Goal: Connect with others: Connect with other users

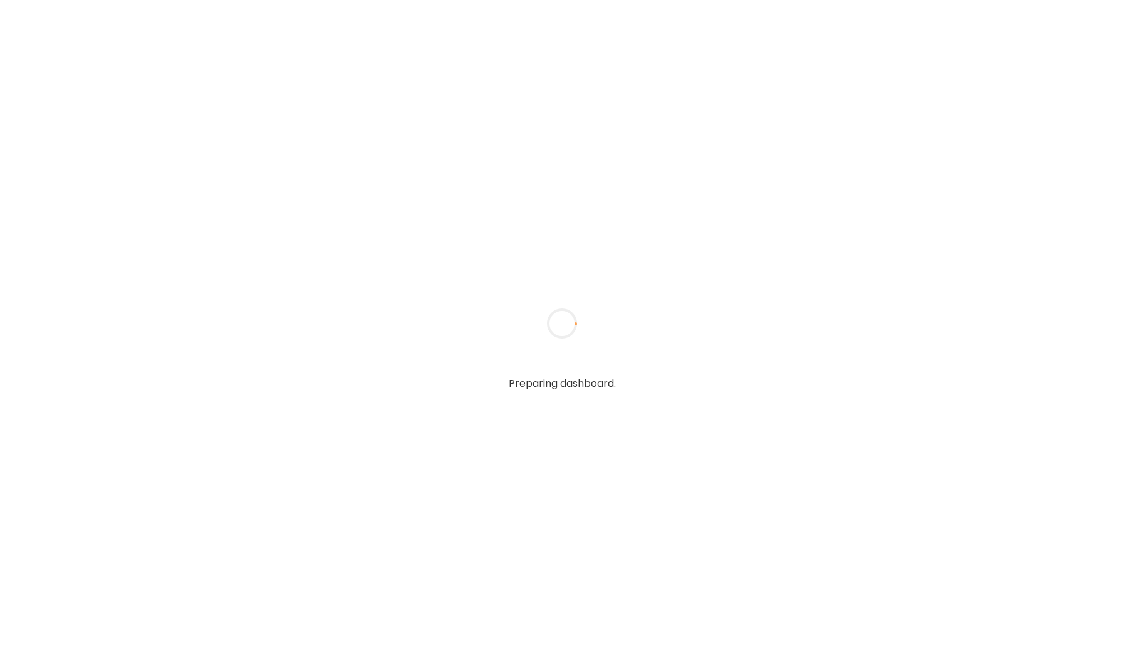
type input "*****"
type input "**********"
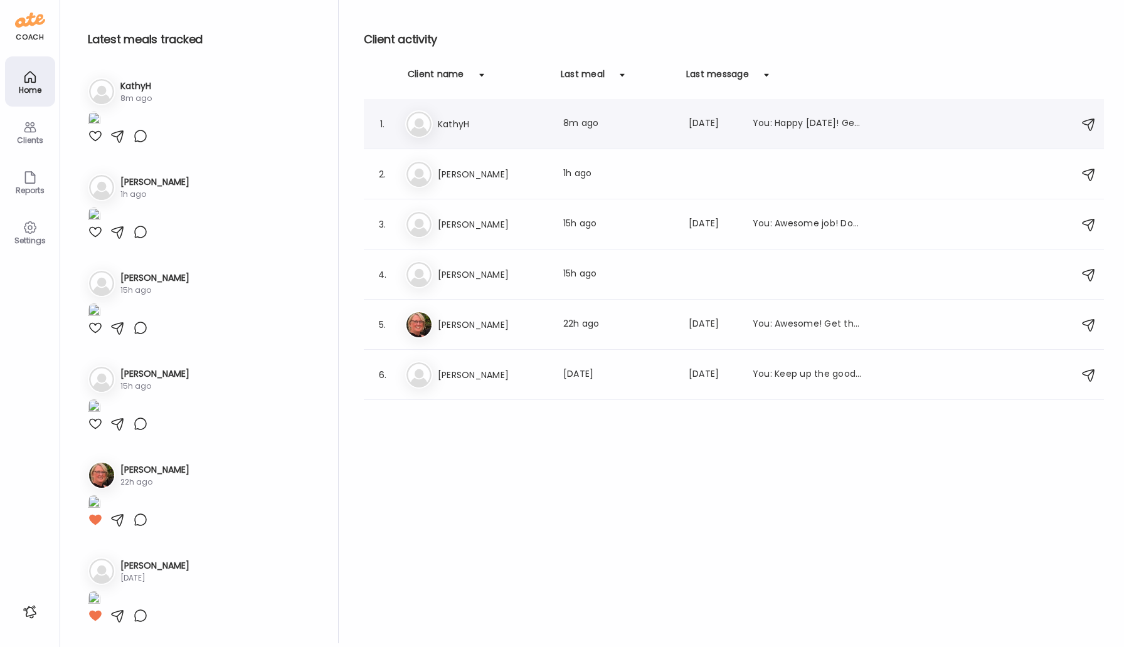
type input "**********"
click at [453, 122] on h3 "KathyH" at bounding box center [493, 124] width 110 height 15
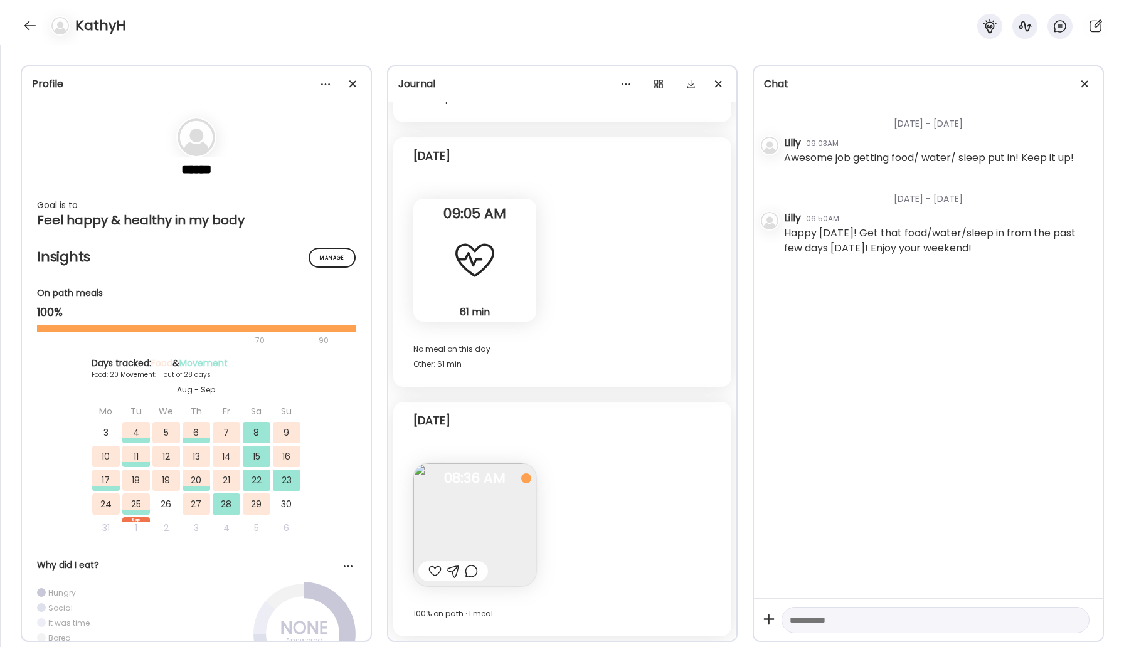
scroll to position [14610, 0]
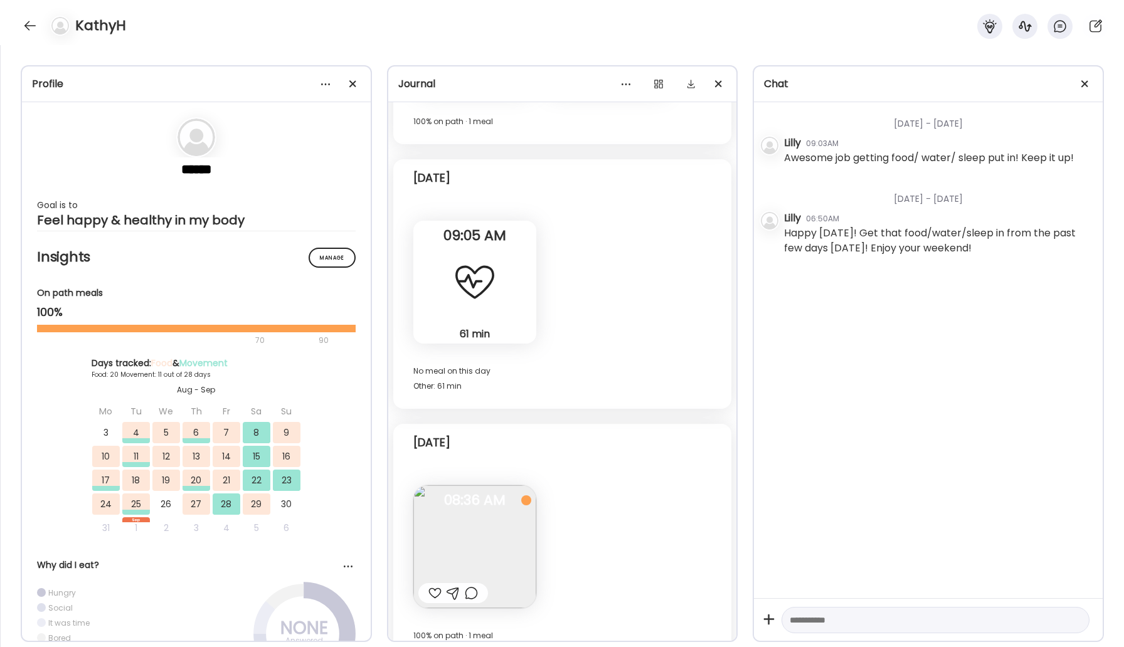
click at [487, 541] on img at bounding box center [474, 546] width 123 height 123
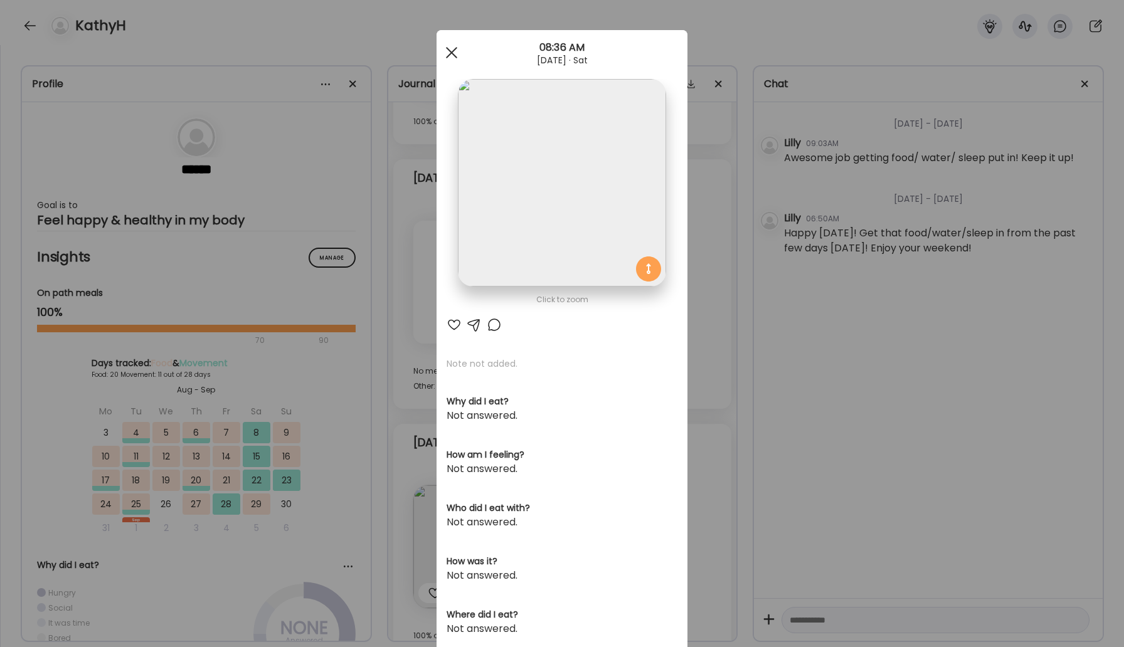
click at [455, 49] on span at bounding box center [451, 52] width 11 height 11
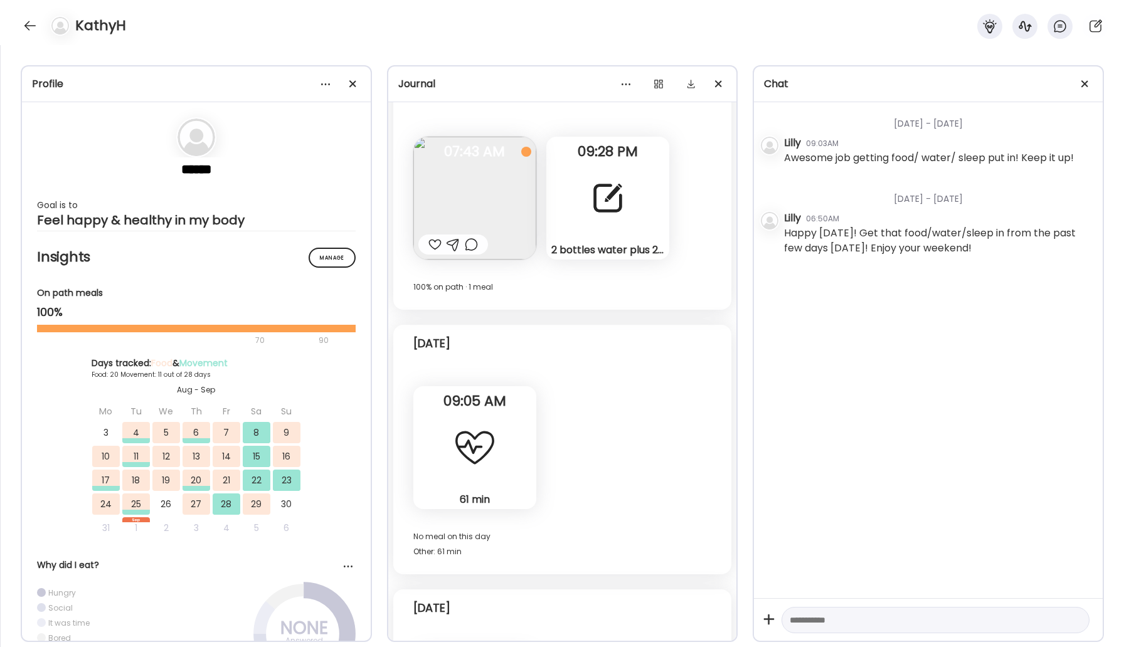
scroll to position [14443, 0]
click at [29, 27] on div at bounding box center [30, 26] width 20 height 20
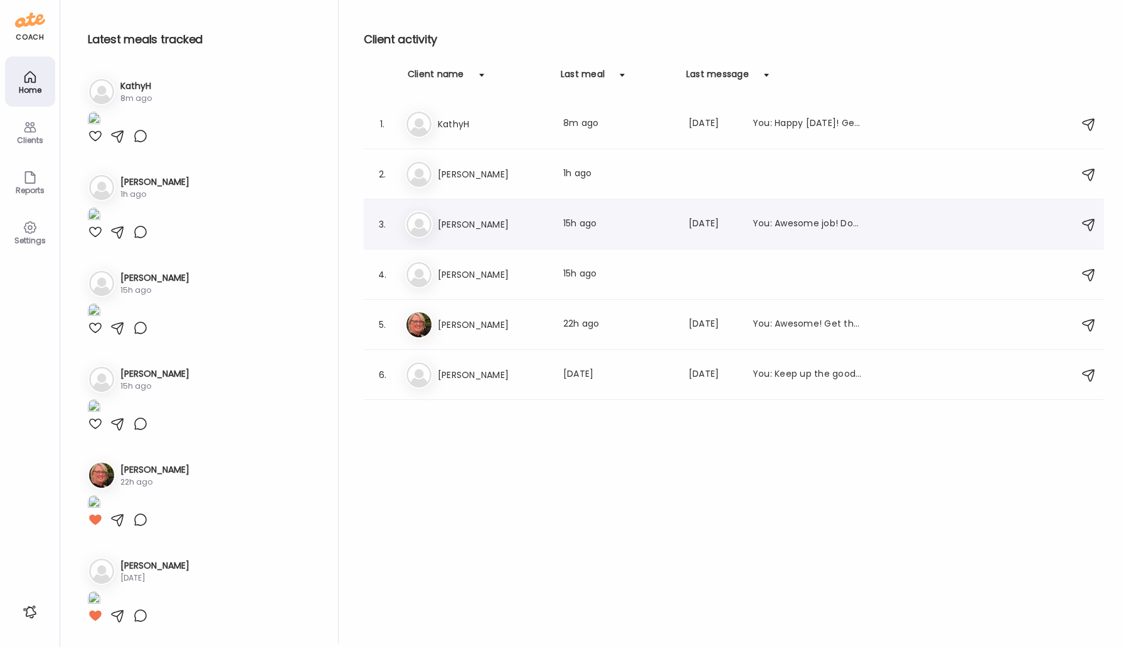
click at [471, 224] on h3 "[PERSON_NAME]" at bounding box center [493, 224] width 110 height 15
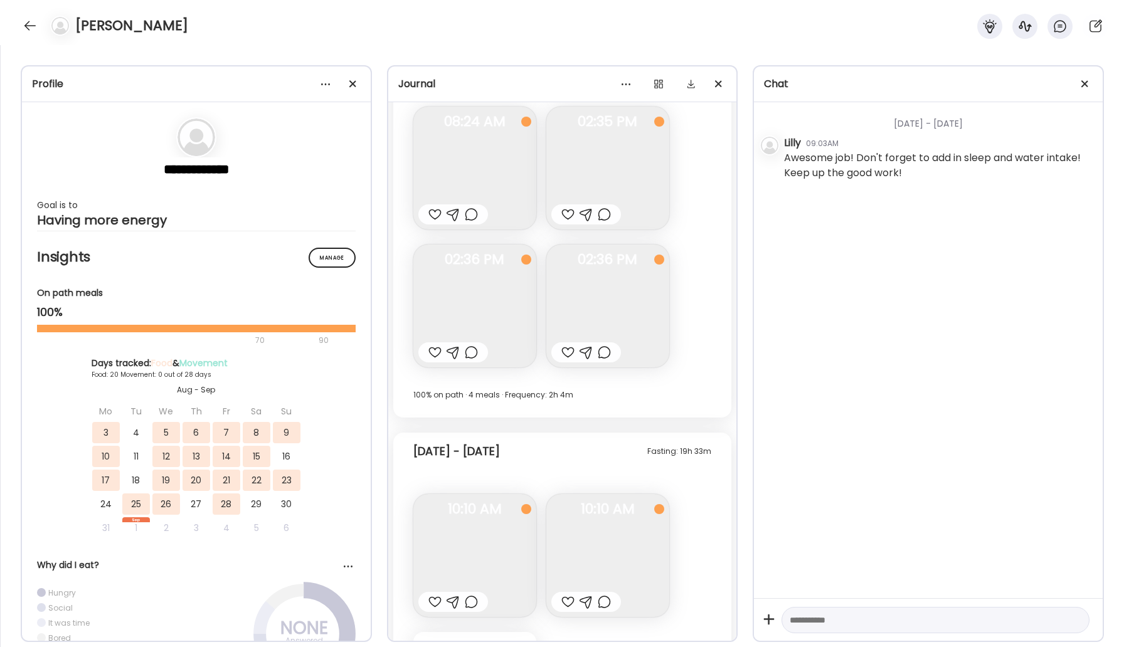
scroll to position [9003, 0]
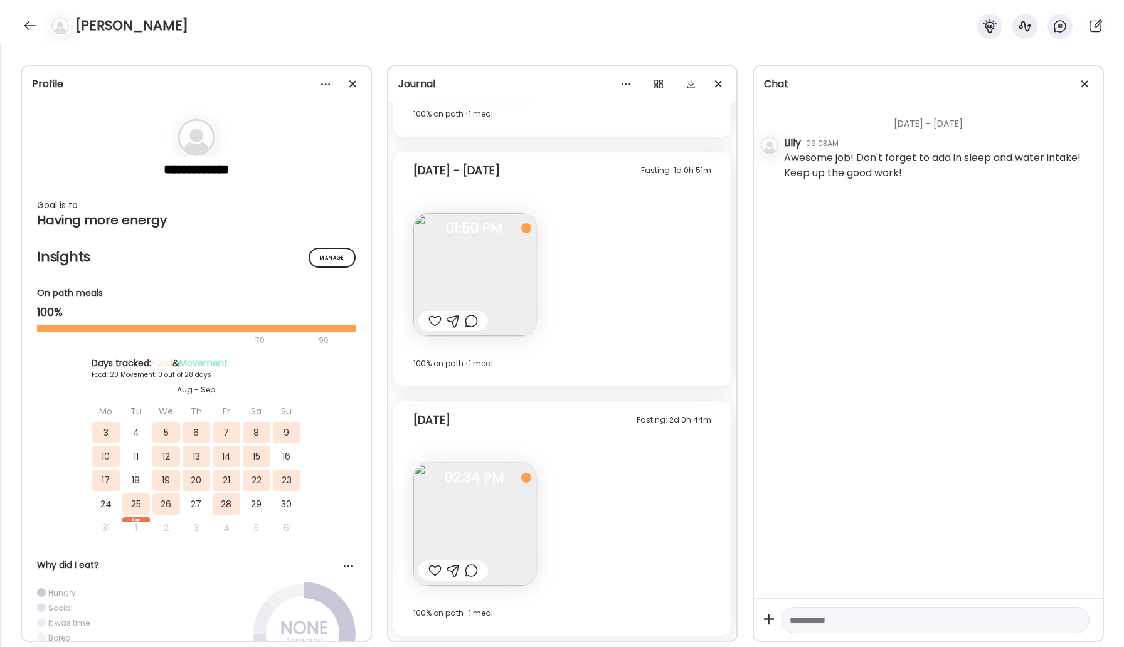
click at [468, 497] on img at bounding box center [474, 524] width 123 height 123
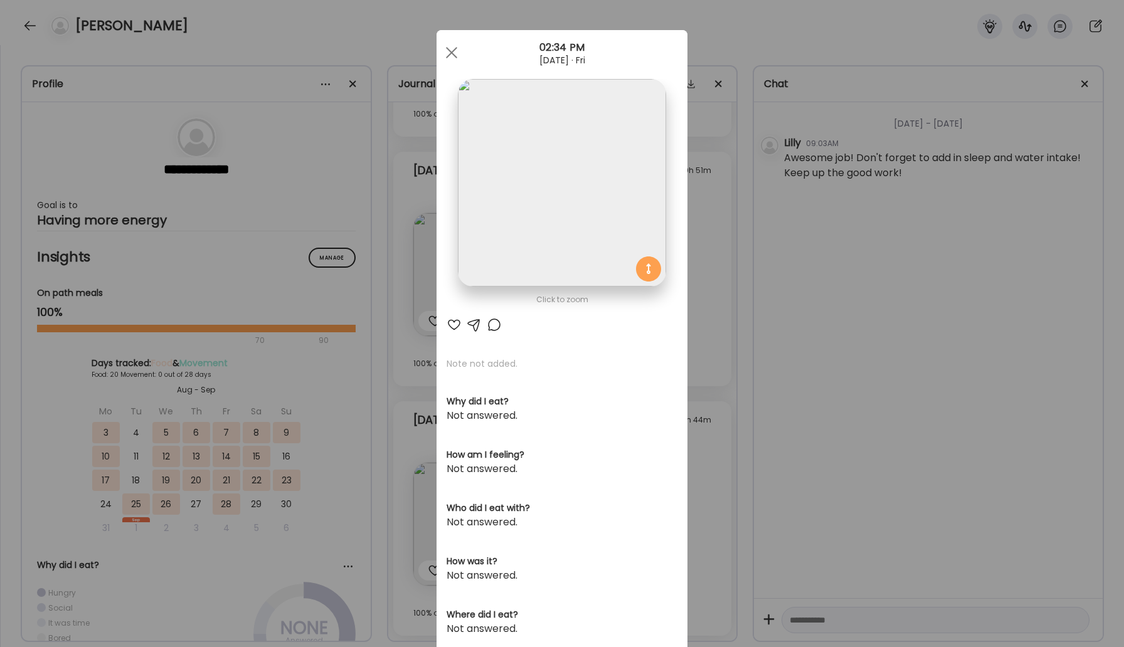
click at [541, 168] on img at bounding box center [562, 183] width 208 height 208
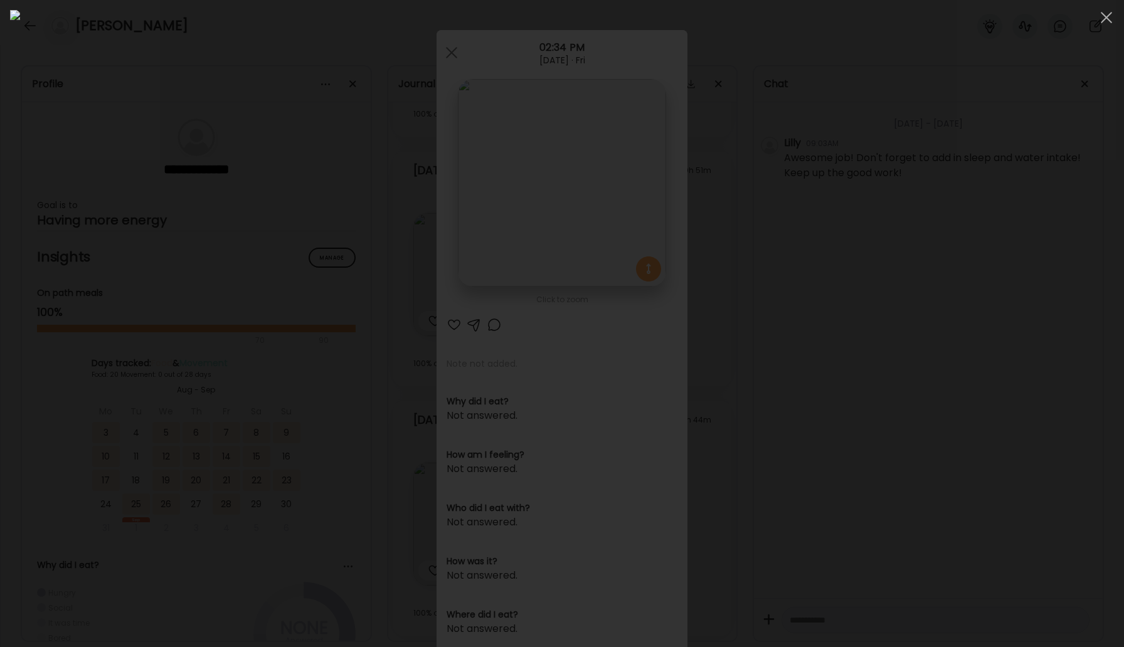
click at [550, 227] on img at bounding box center [562, 323] width 1104 height 627
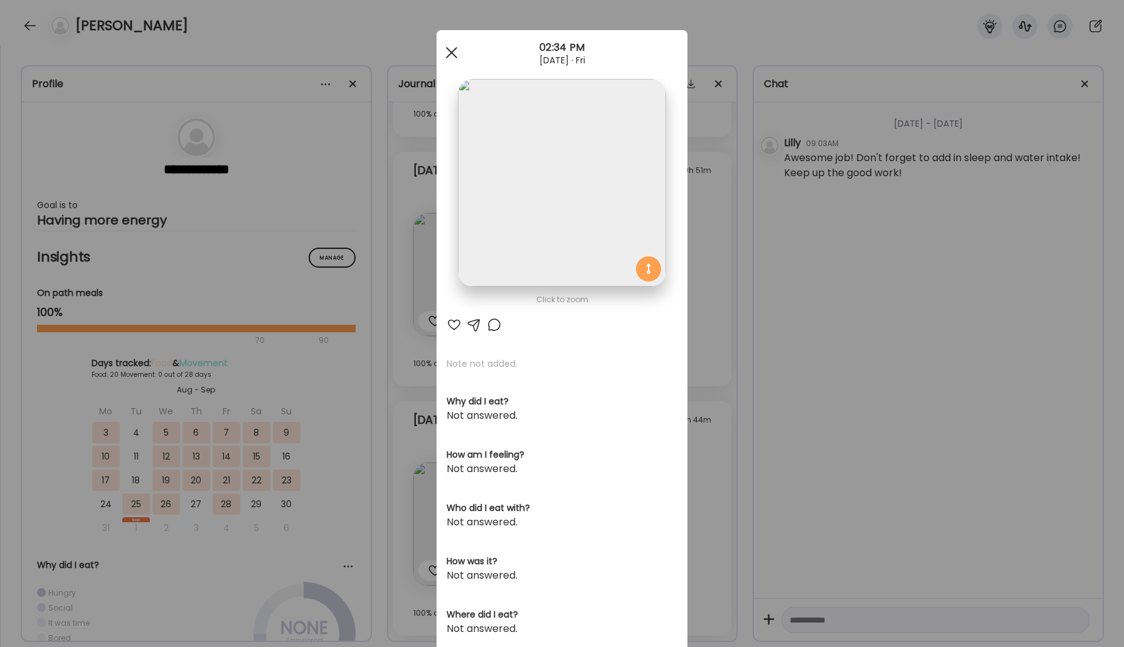
click at [446, 51] on div at bounding box center [451, 52] width 25 height 25
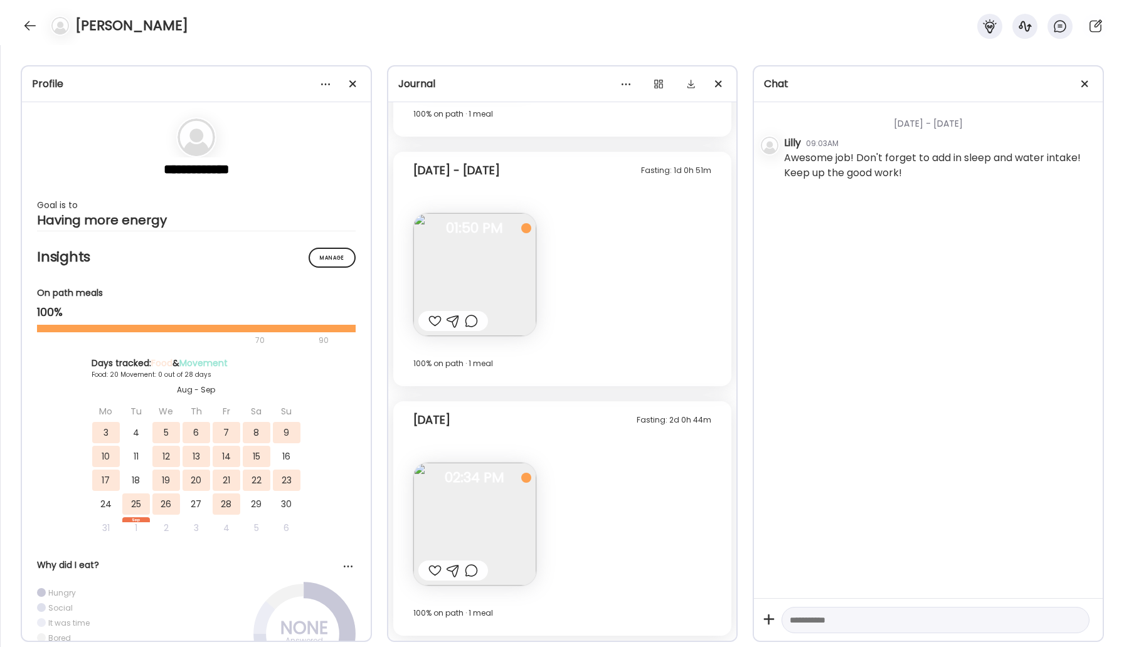
click at [429, 569] on div at bounding box center [434, 570] width 13 height 15
click at [31, 22] on div at bounding box center [30, 26] width 20 height 20
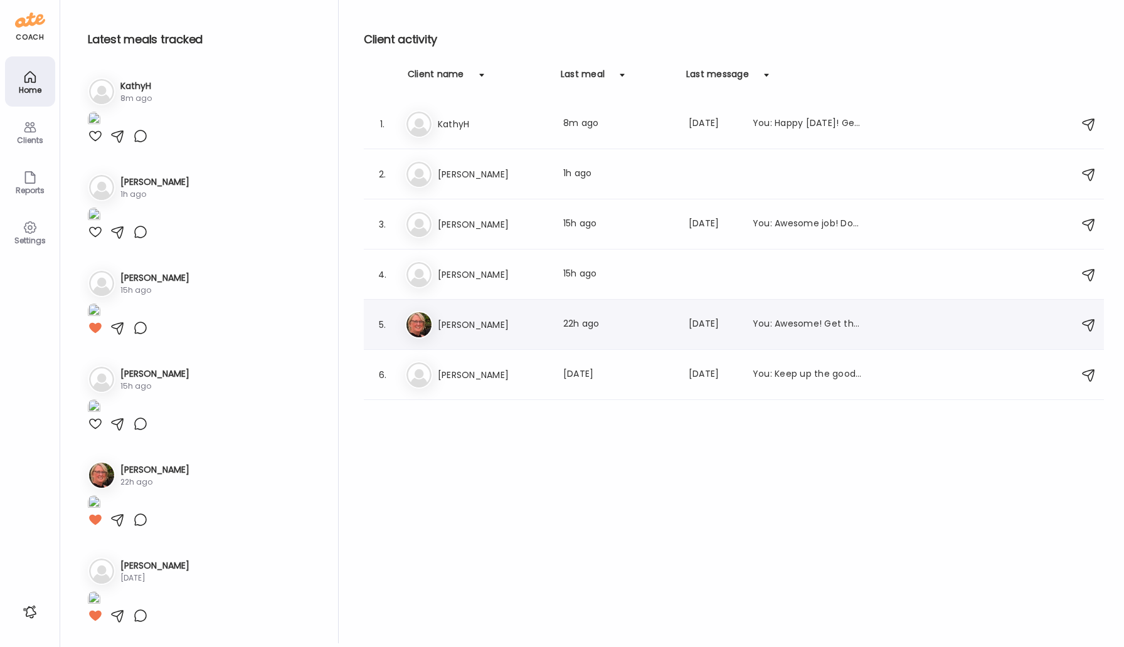
click at [450, 322] on h3 "[PERSON_NAME]" at bounding box center [493, 324] width 110 height 15
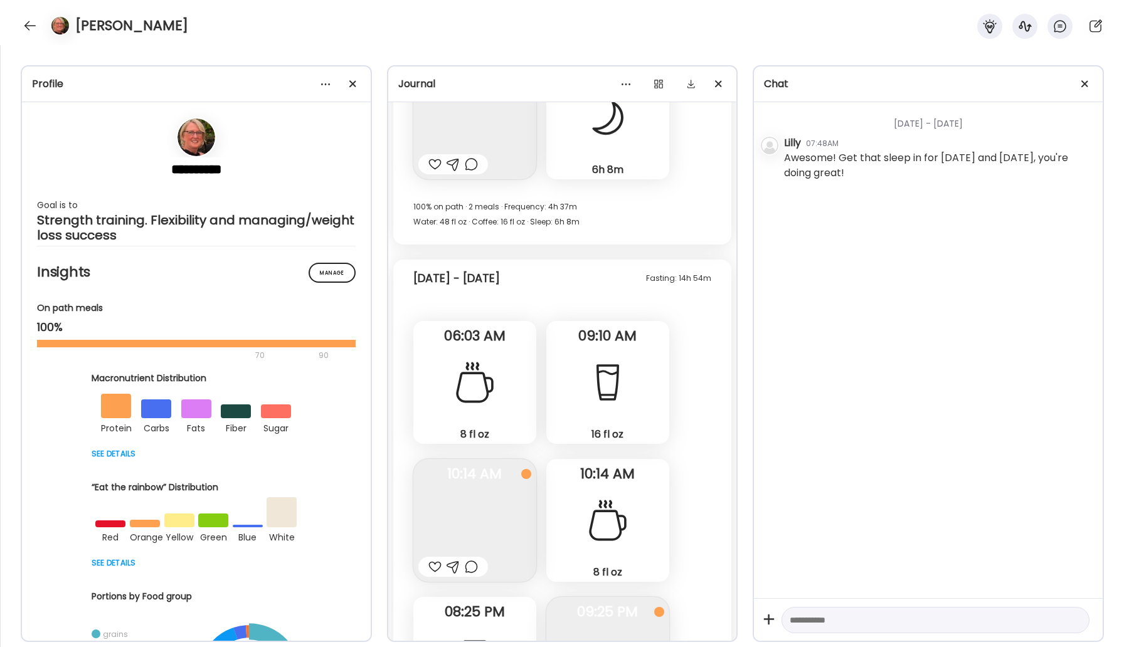
scroll to position [20957, 0]
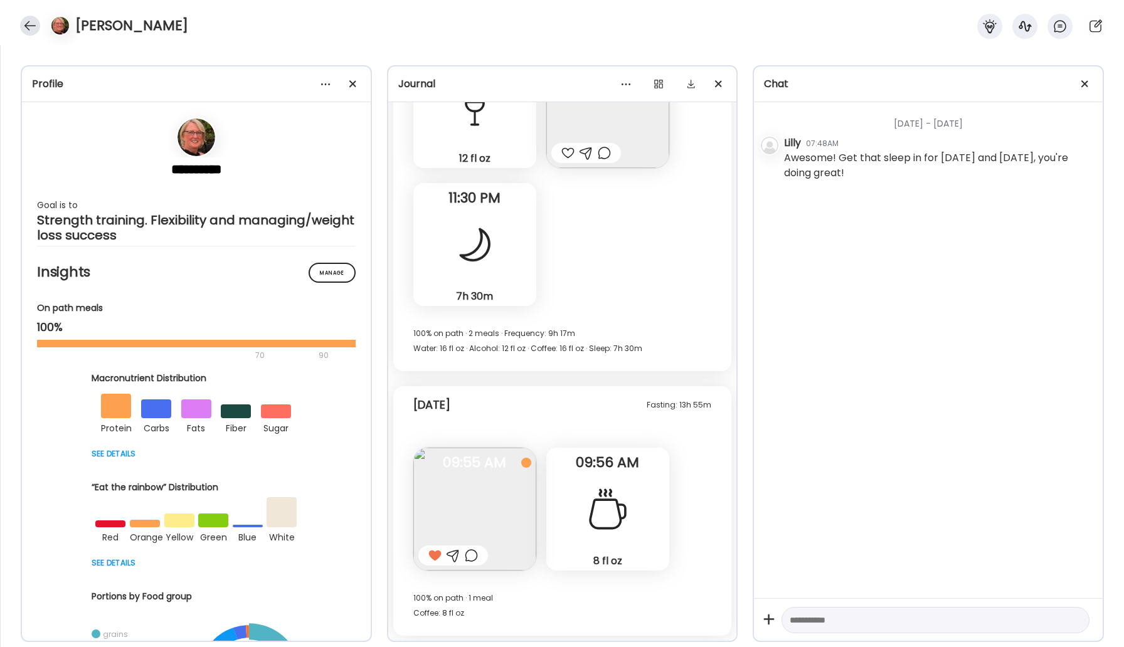
click at [29, 28] on div at bounding box center [30, 26] width 20 height 20
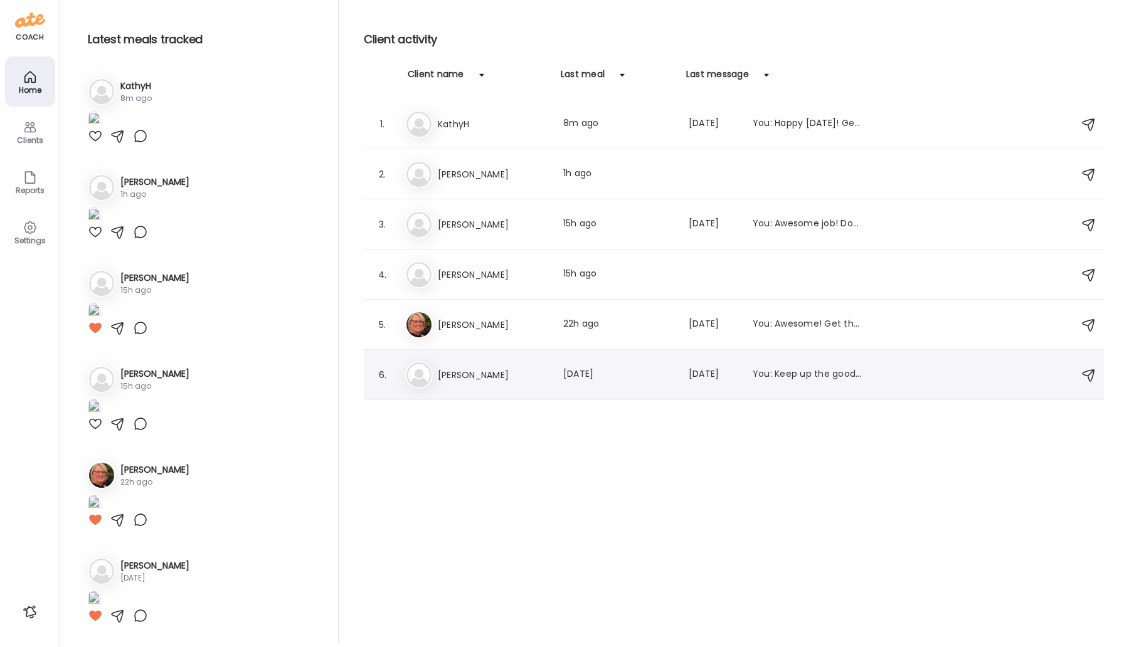
click at [479, 371] on h3 "[PERSON_NAME]" at bounding box center [493, 375] width 110 height 15
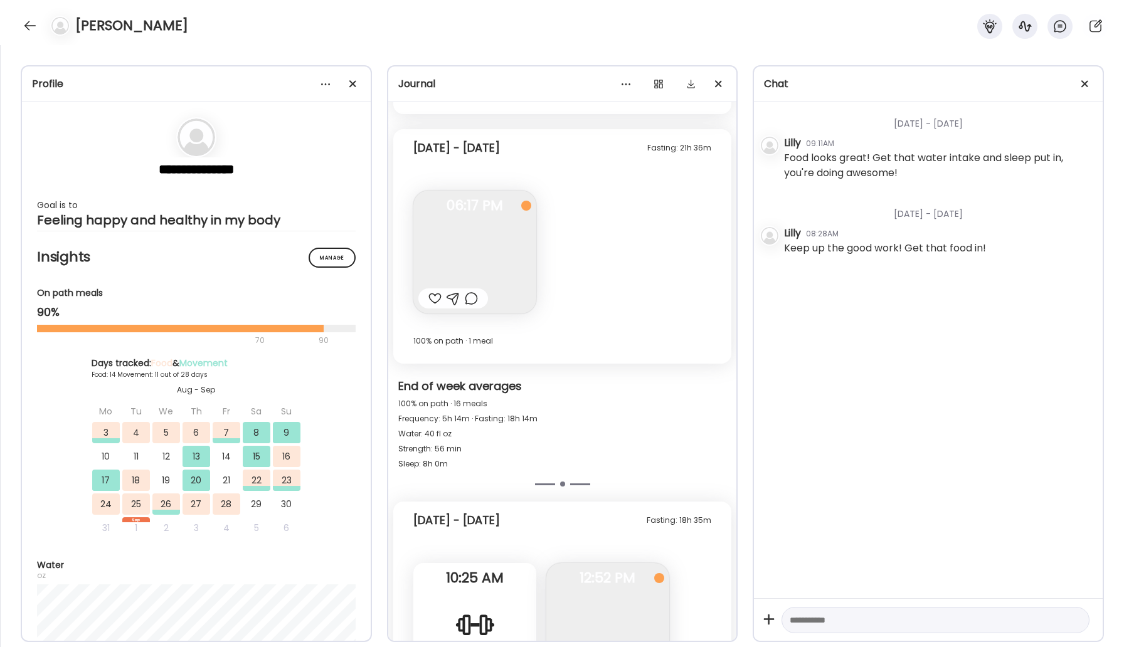
scroll to position [10097, 0]
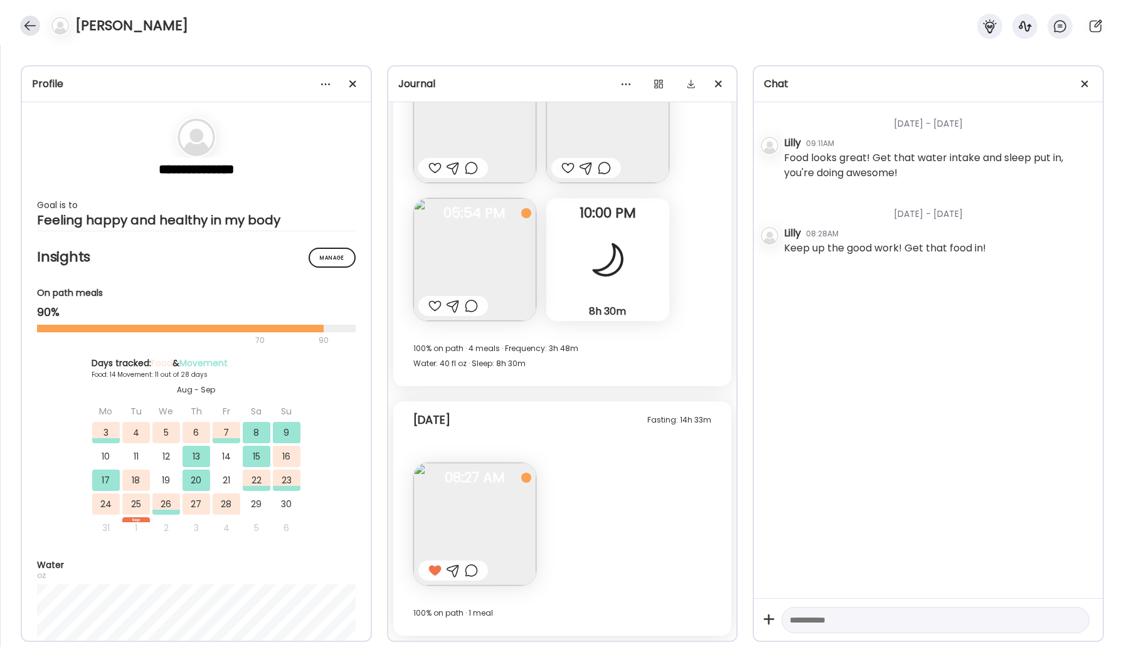
click at [28, 24] on div at bounding box center [30, 26] width 20 height 20
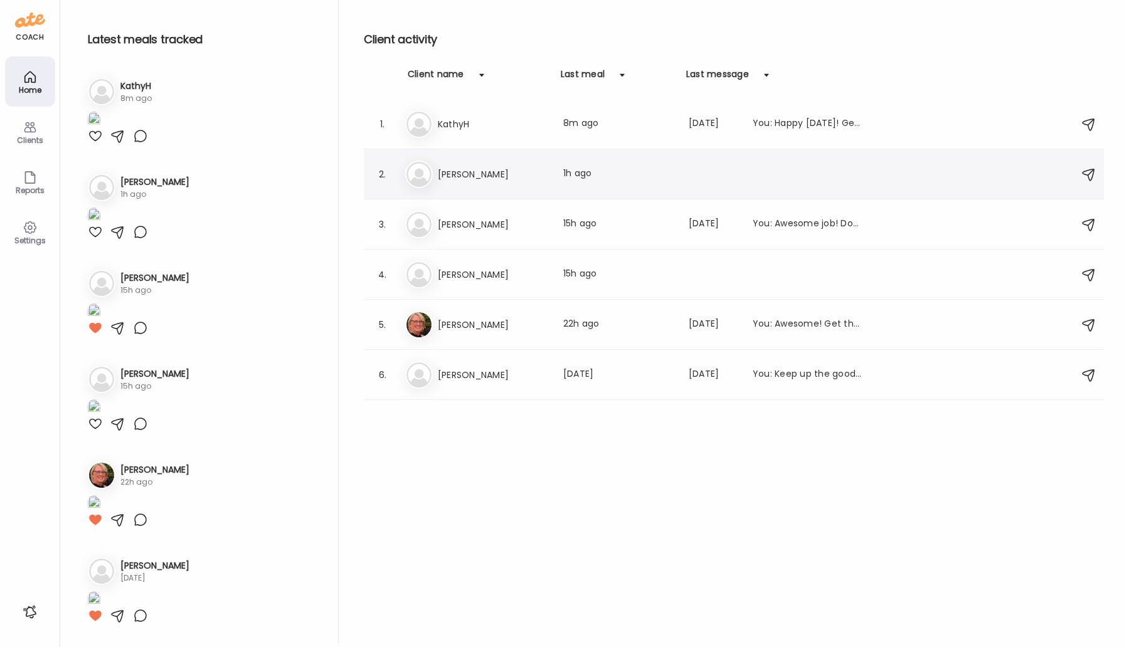
click at [454, 169] on h3 "[PERSON_NAME]" at bounding box center [493, 174] width 110 height 15
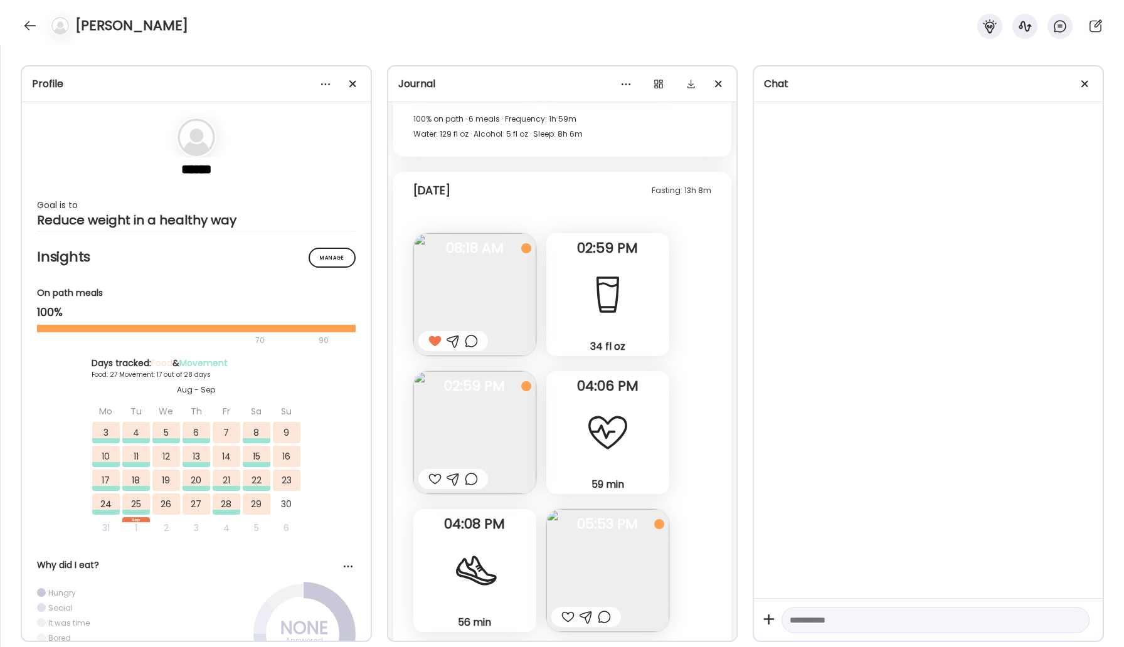
scroll to position [32068, 0]
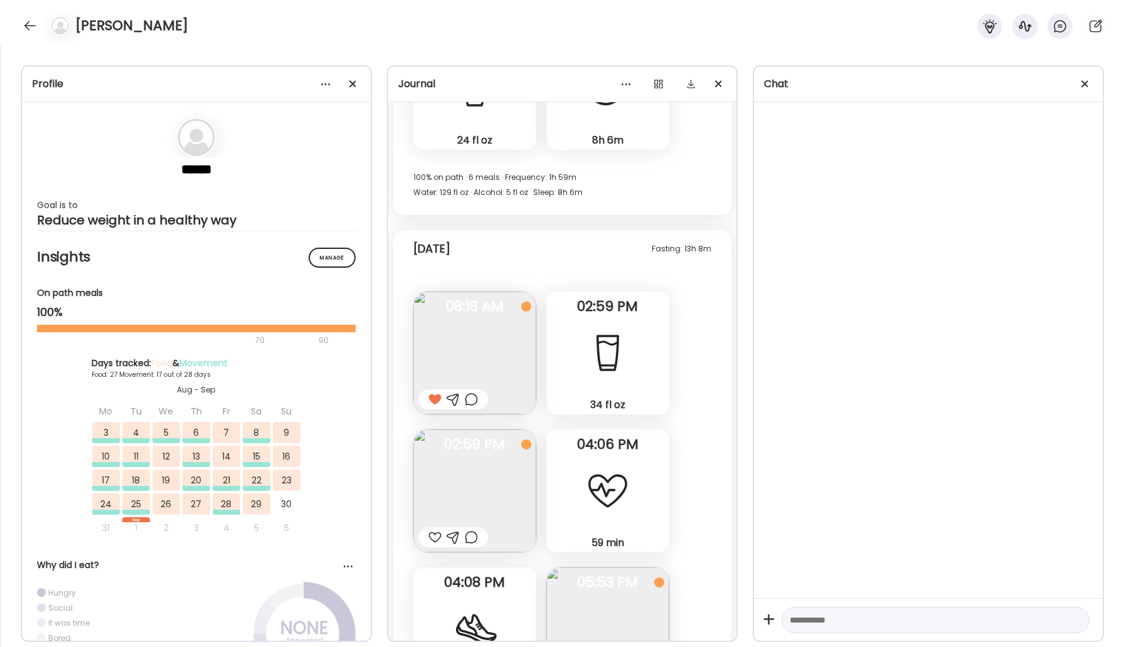
click at [603, 568] on img at bounding box center [607, 629] width 123 height 123
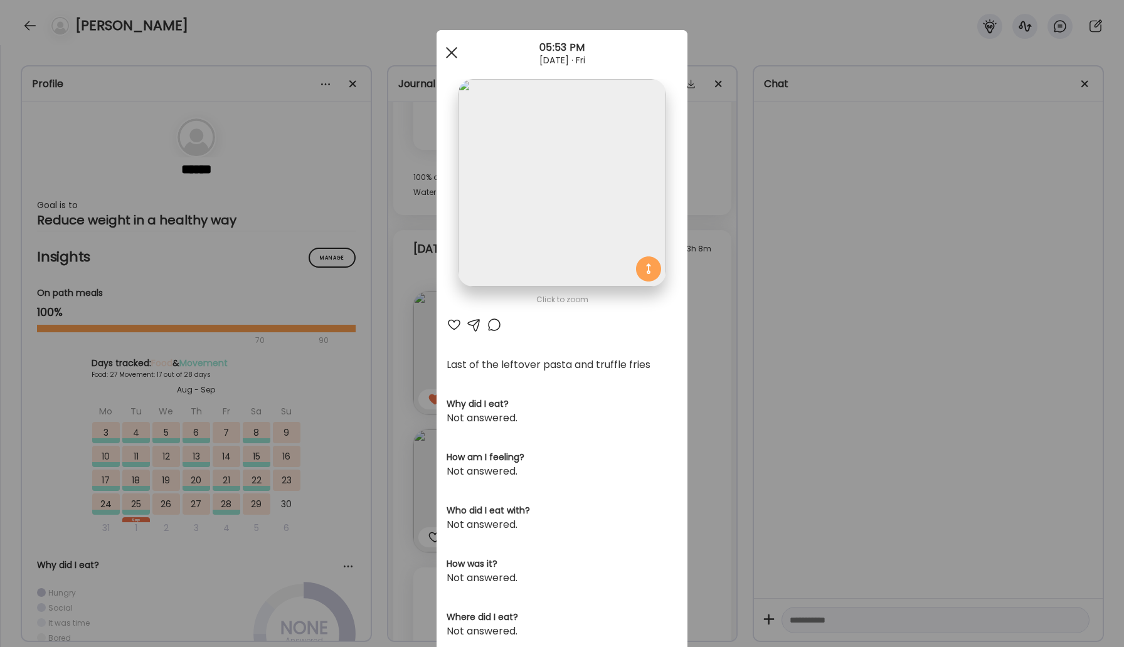
click at [451, 60] on div at bounding box center [451, 52] width 25 height 25
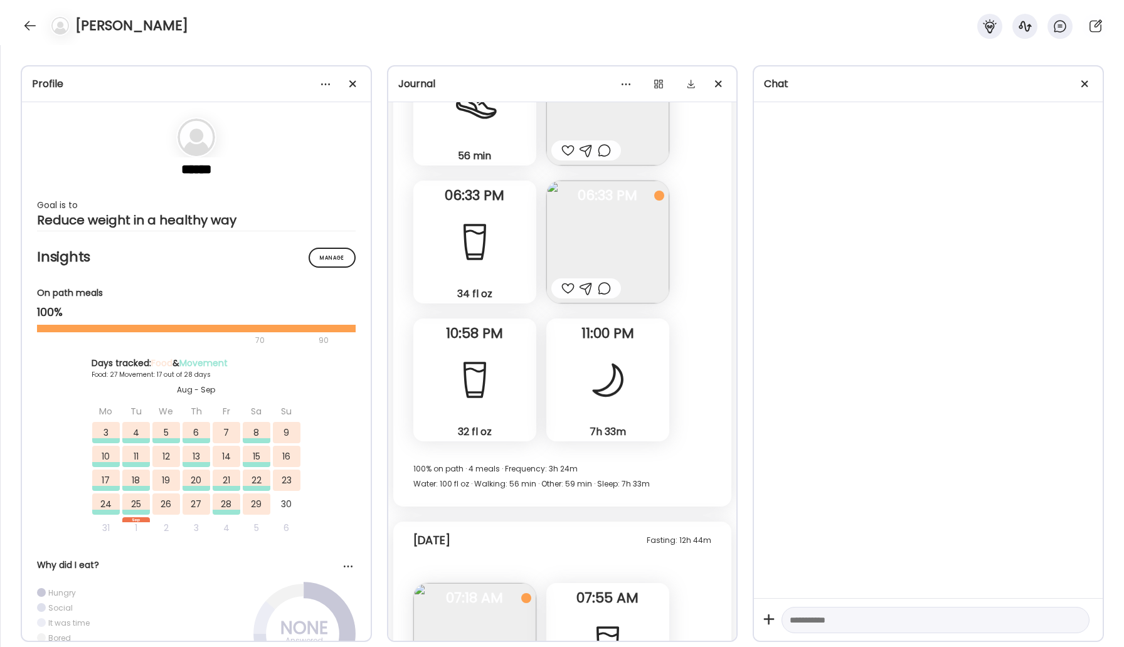
scroll to position [32591, 0]
click at [24, 28] on div at bounding box center [30, 26] width 20 height 20
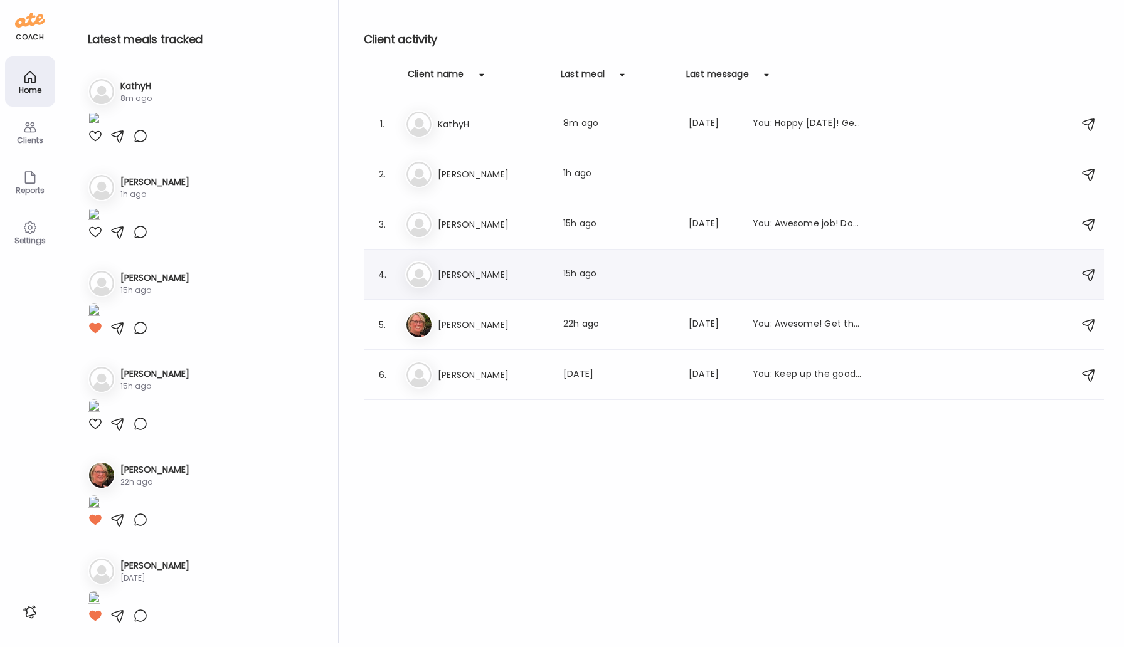
click at [465, 280] on h3 "[PERSON_NAME]" at bounding box center [493, 274] width 110 height 15
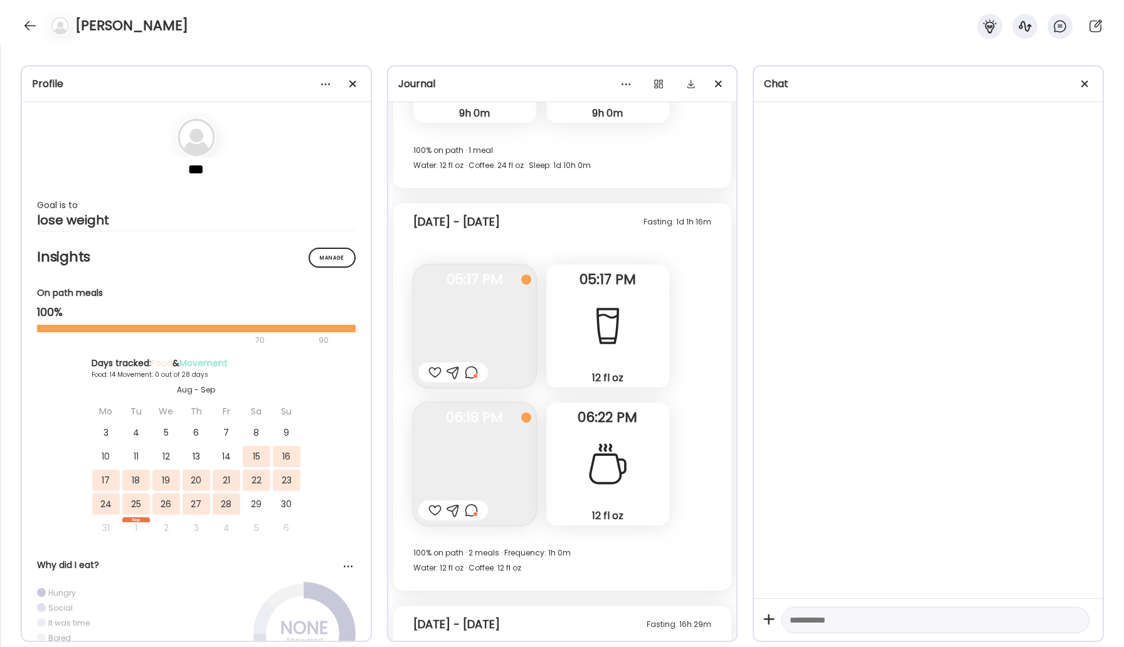
scroll to position [8247, 0]
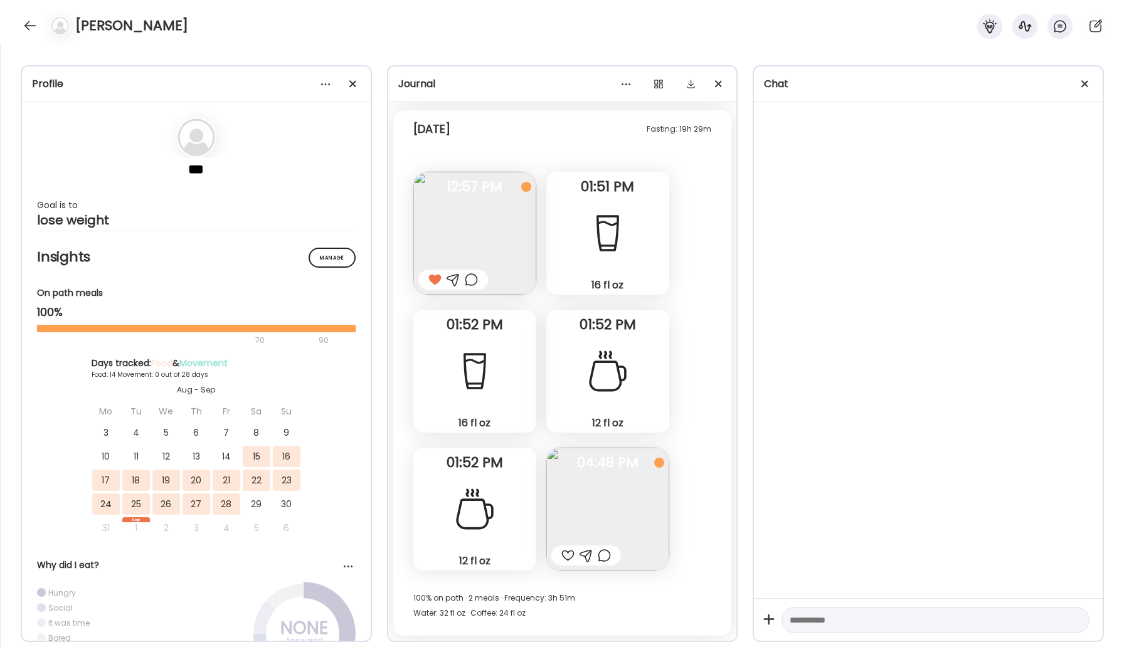
click at [586, 492] on img at bounding box center [607, 509] width 123 height 123
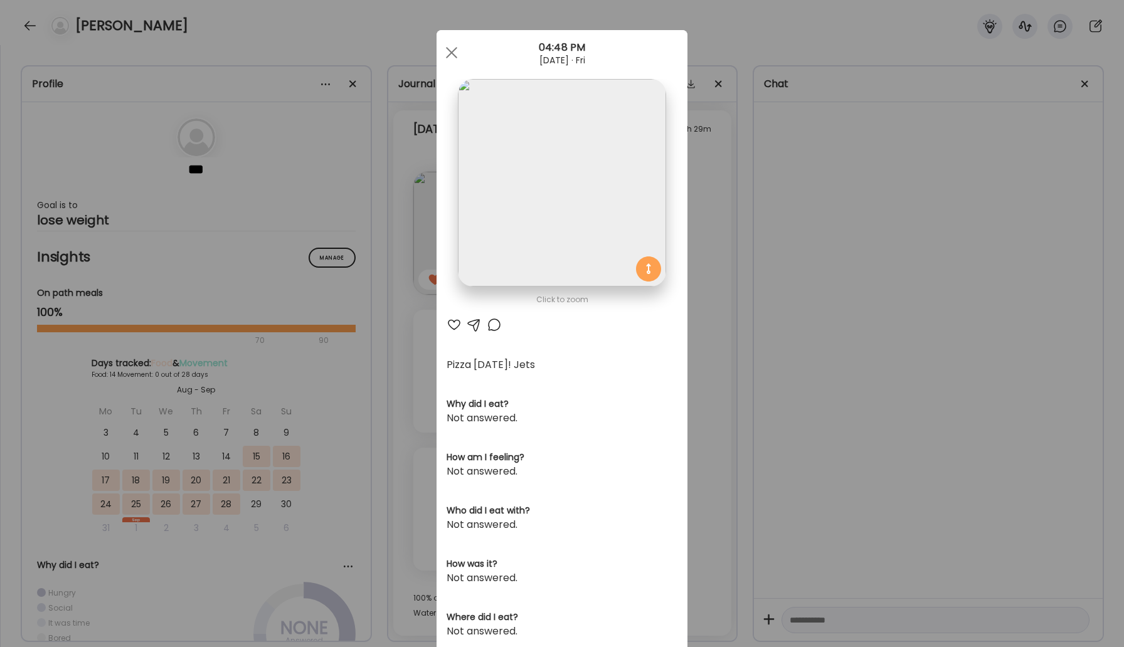
click at [495, 324] on div at bounding box center [494, 324] width 15 height 15
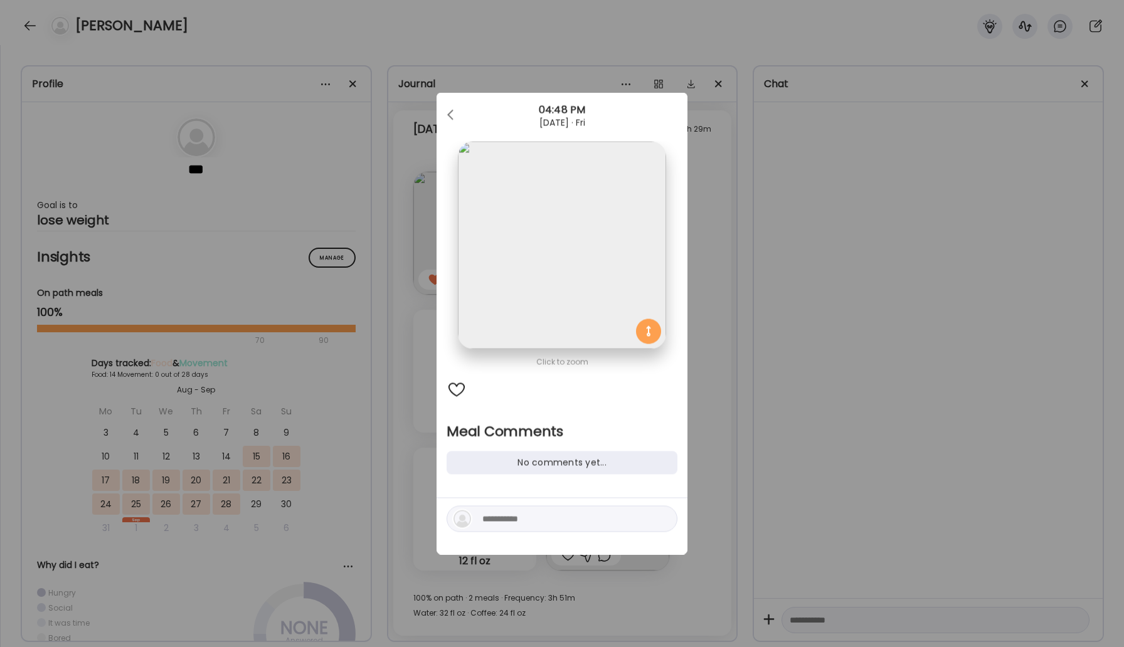
click at [498, 517] on textarea at bounding box center [566, 519] width 169 height 15
type textarea "*"
click at [452, 395] on div at bounding box center [457, 390] width 20 height 20
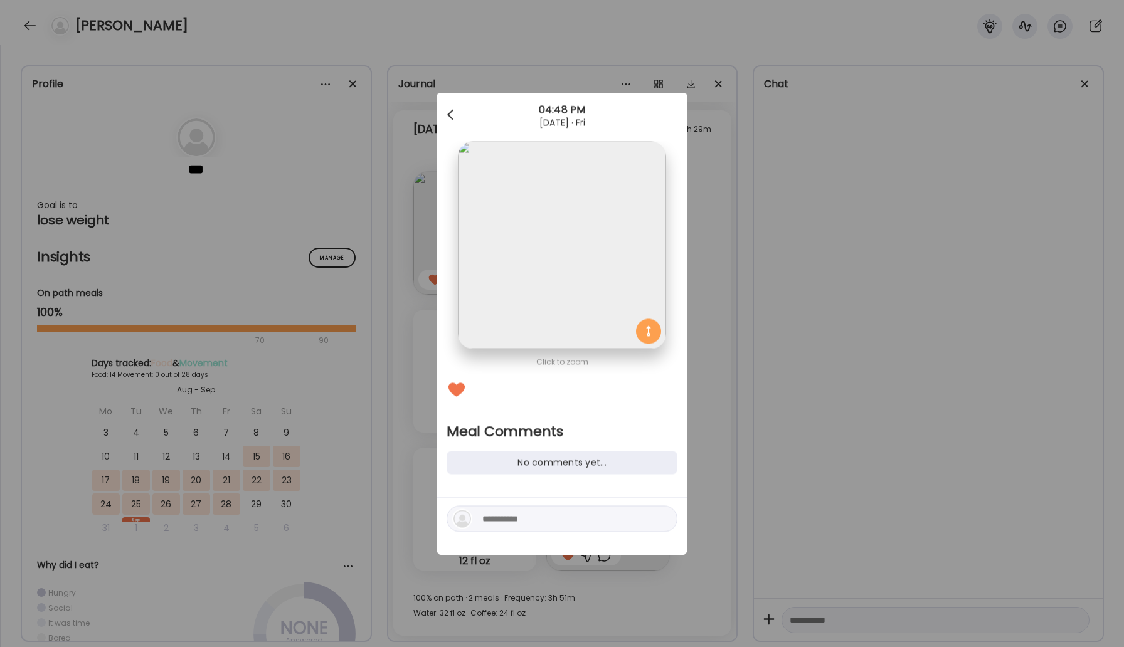
click at [452, 114] on div at bounding box center [451, 115] width 25 height 25
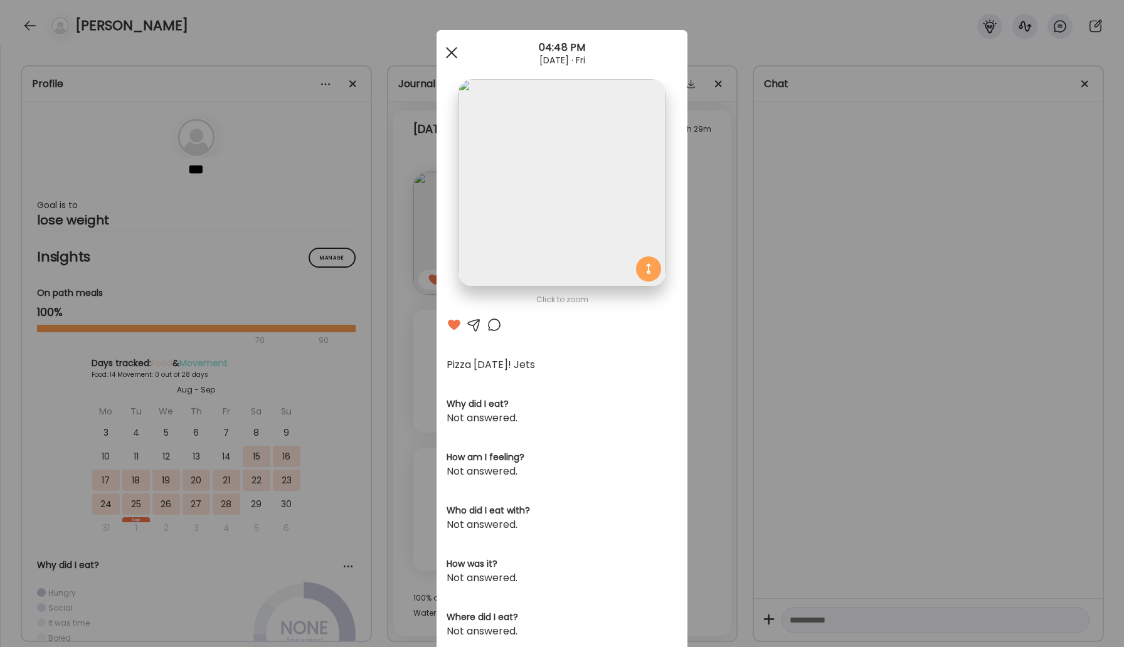
click at [450, 51] on span at bounding box center [451, 52] width 11 height 11
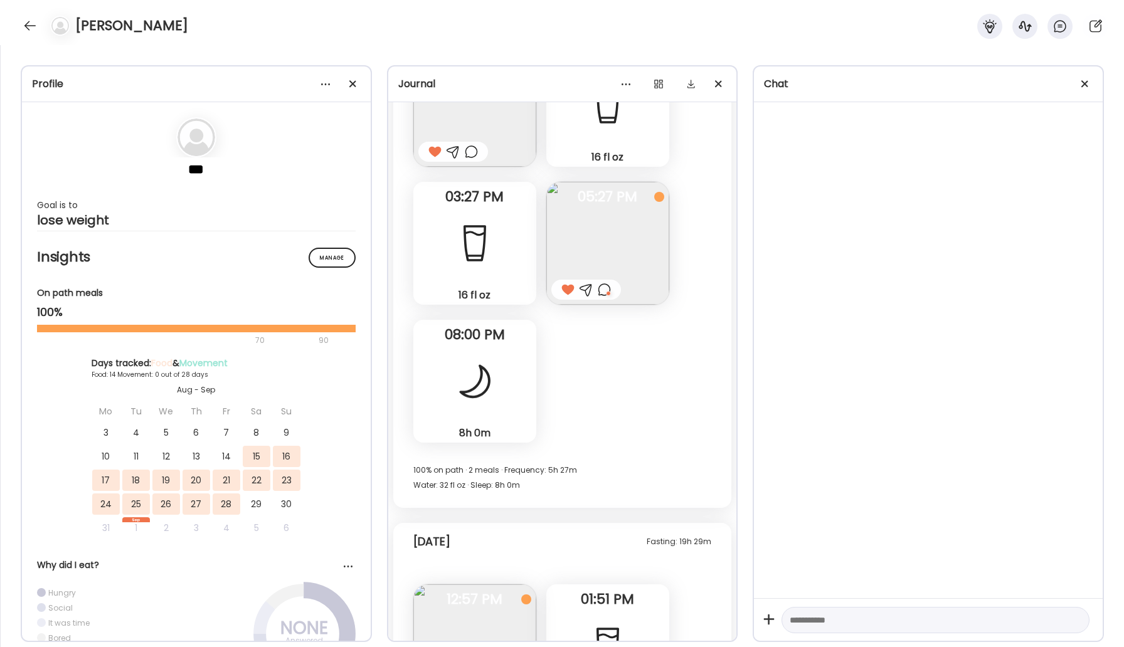
scroll to position [7825, 0]
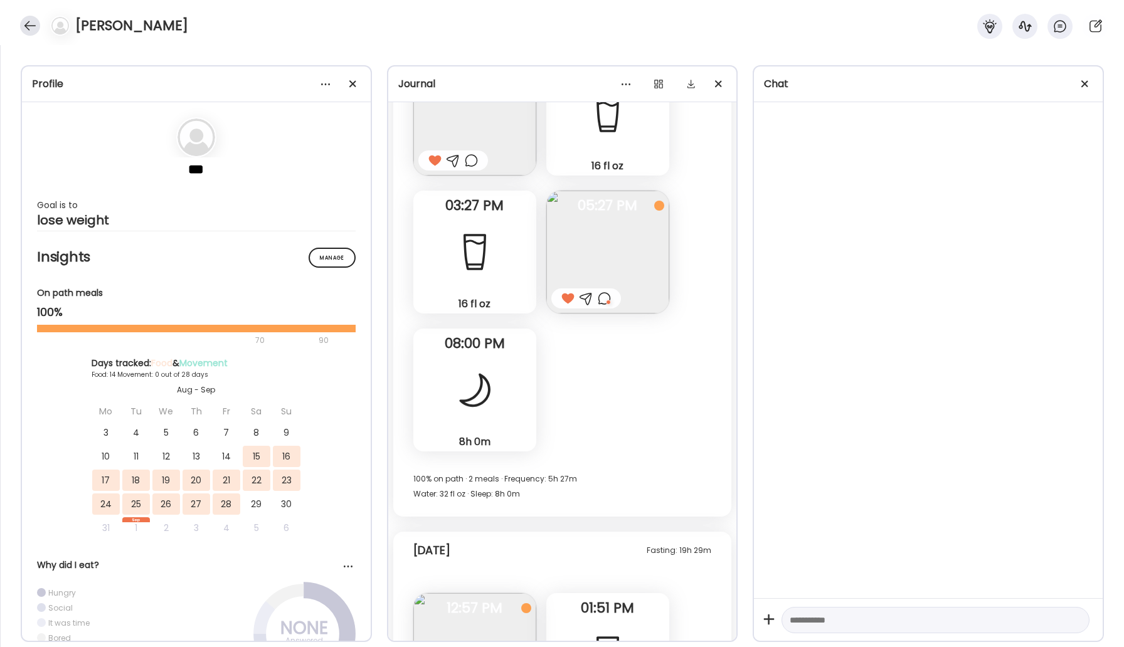
click at [26, 25] on div at bounding box center [30, 26] width 20 height 20
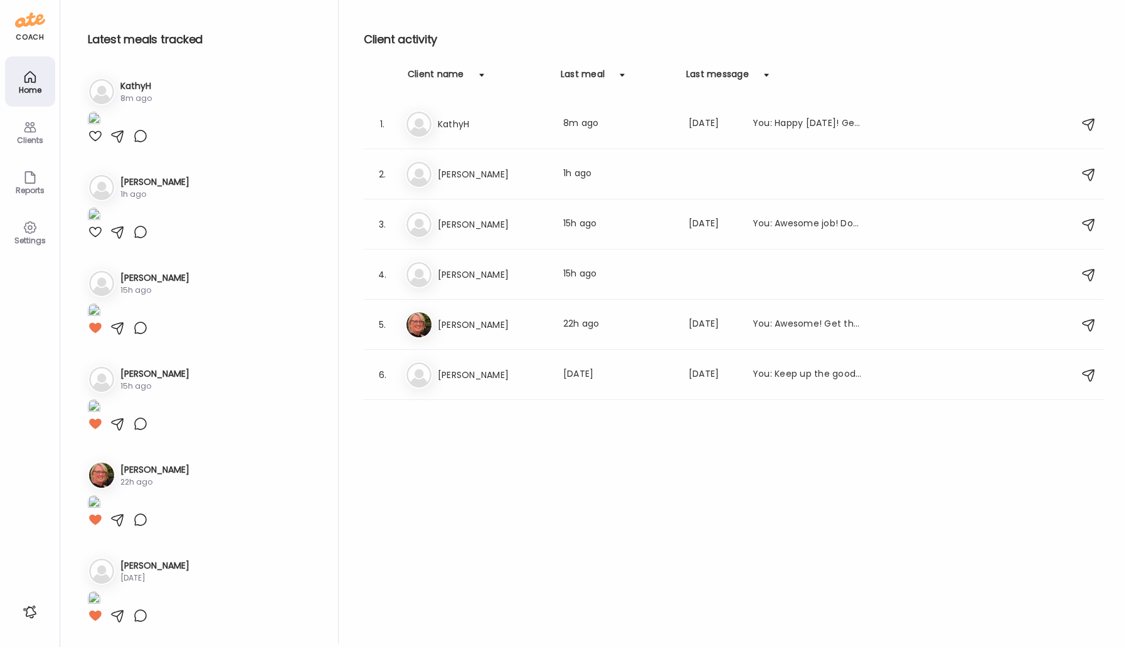
click at [100, 129] on img at bounding box center [94, 120] width 13 height 17
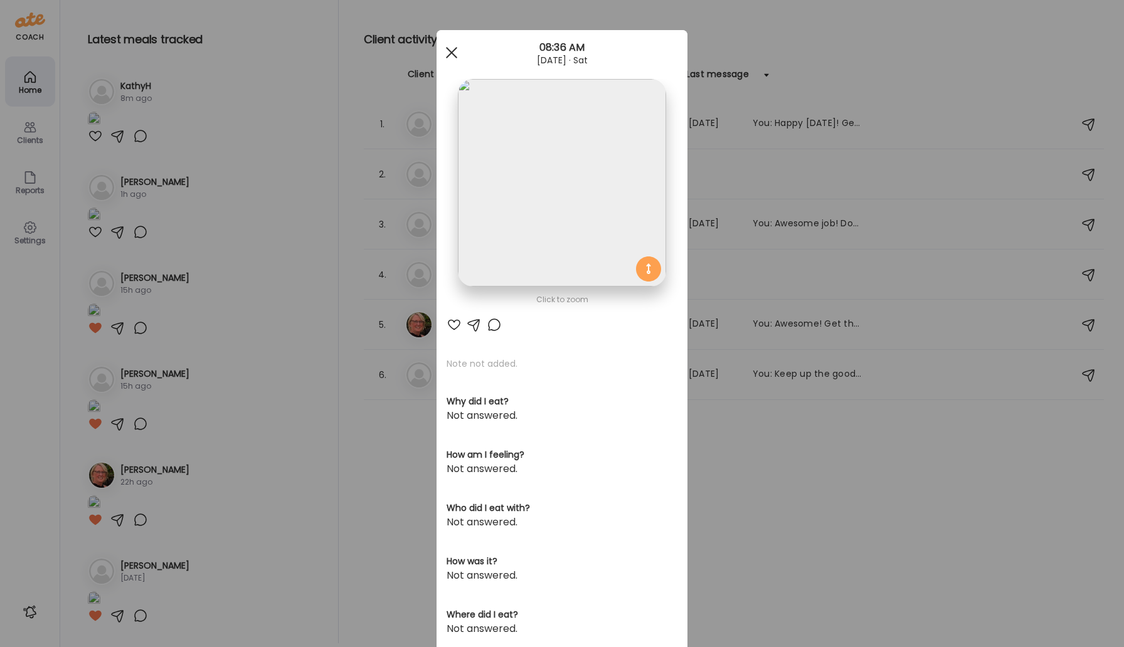
click at [462, 58] on div at bounding box center [451, 52] width 25 height 25
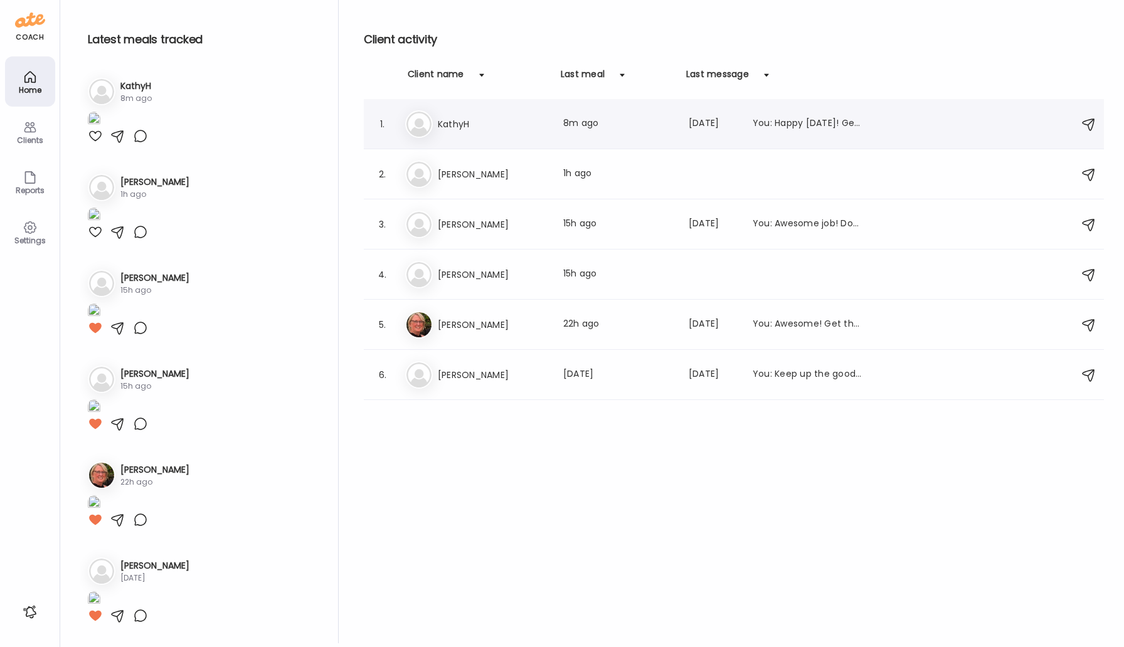
click at [452, 128] on h3 "KathyH" at bounding box center [493, 124] width 110 height 15
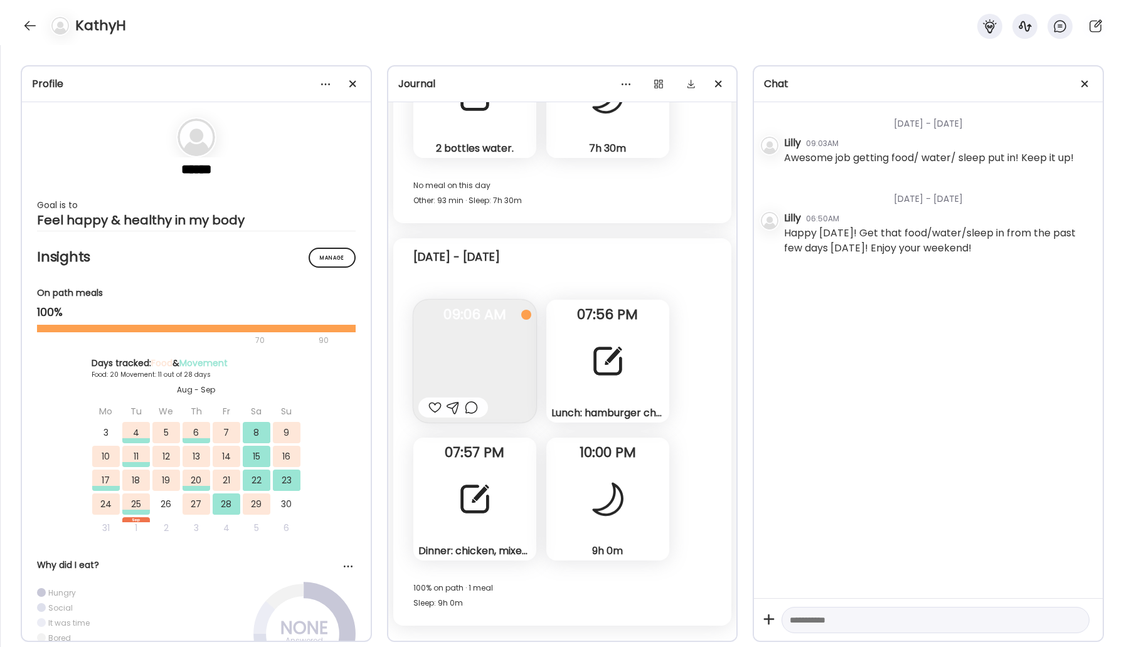
scroll to position [9944, 0]
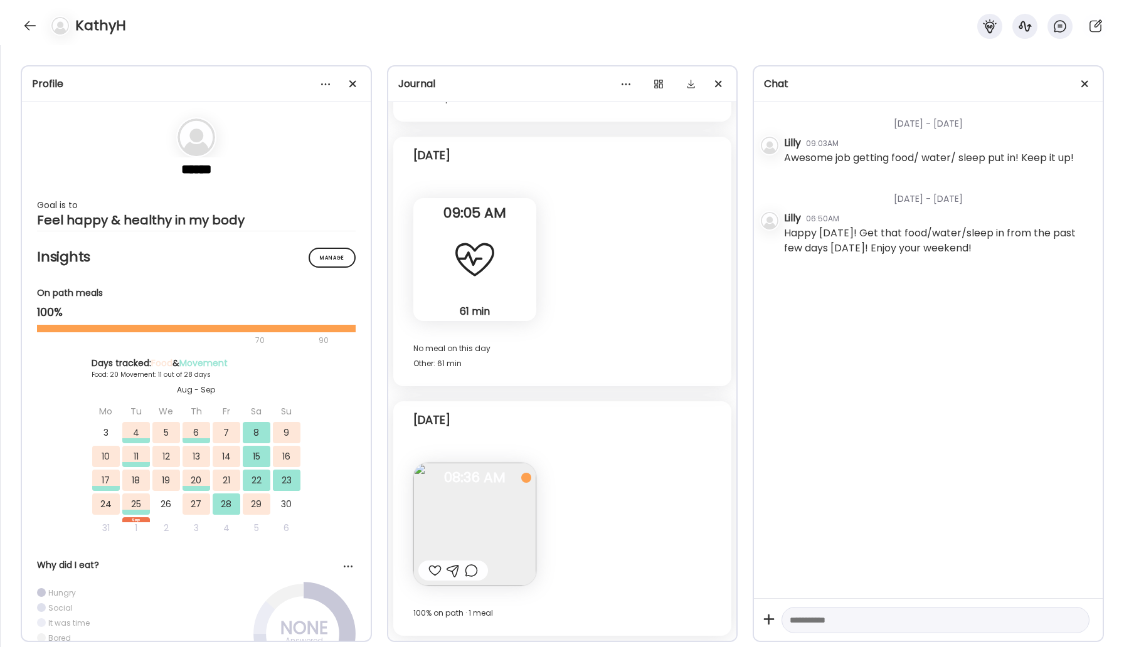
click at [438, 569] on div at bounding box center [434, 570] width 13 height 15
click at [24, 21] on div at bounding box center [30, 26] width 20 height 20
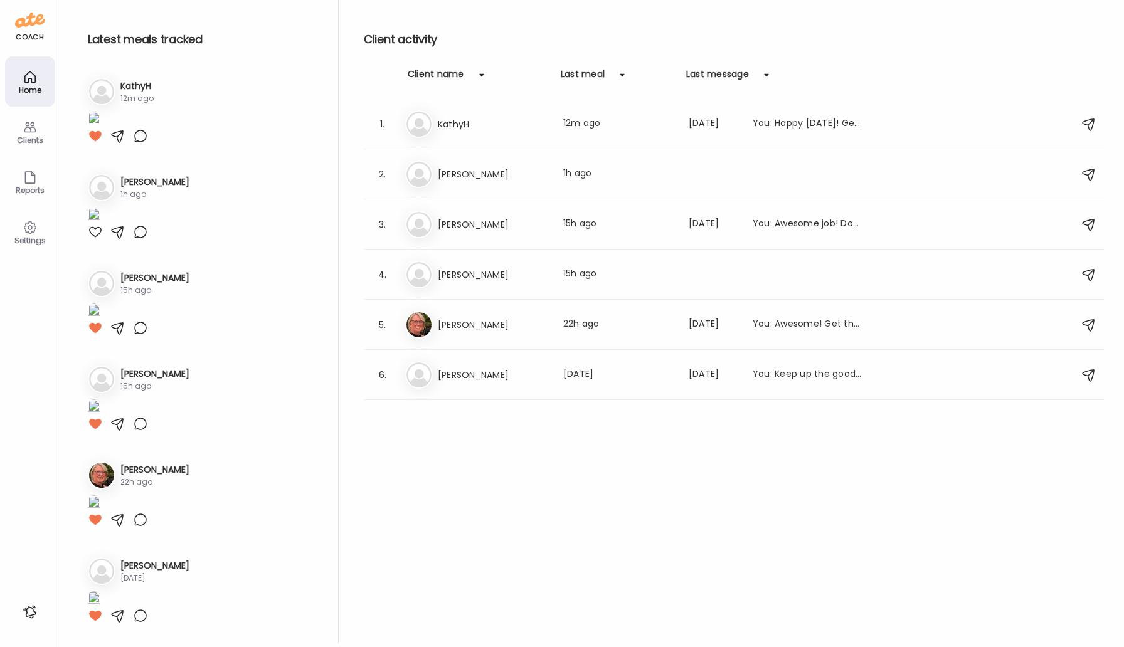
scroll to position [236, 0]
click at [100, 225] on img at bounding box center [94, 216] width 13 height 17
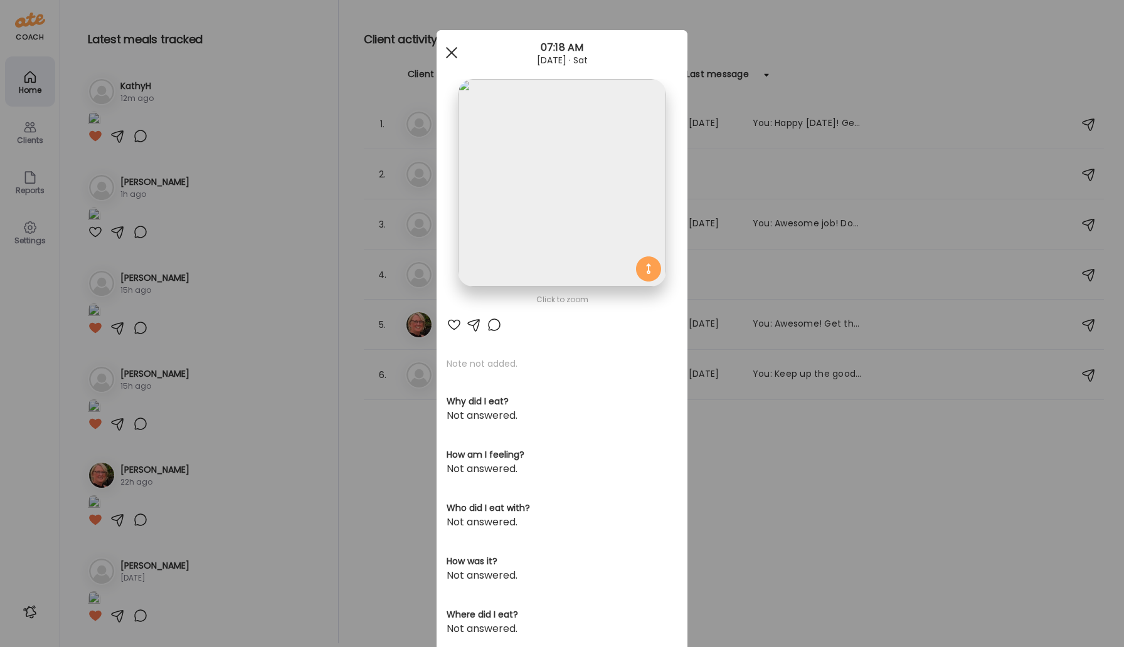
click at [455, 52] on div at bounding box center [451, 52] width 25 height 25
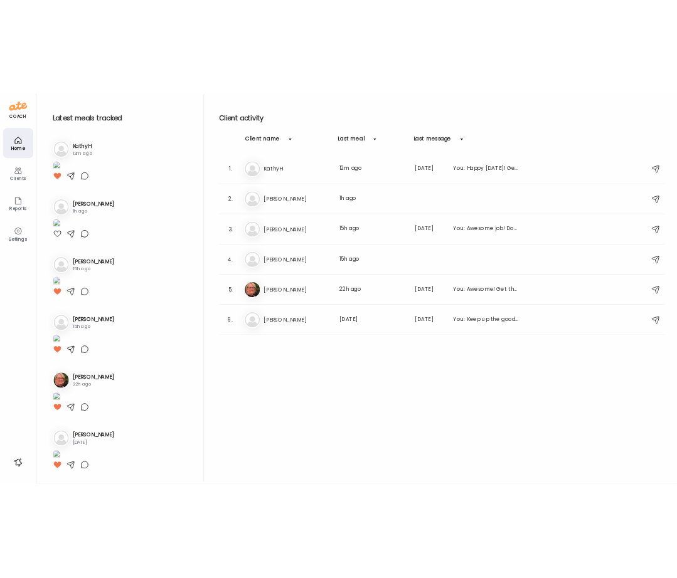
scroll to position [1254, 0]
